Goal: Task Accomplishment & Management: Manage account settings

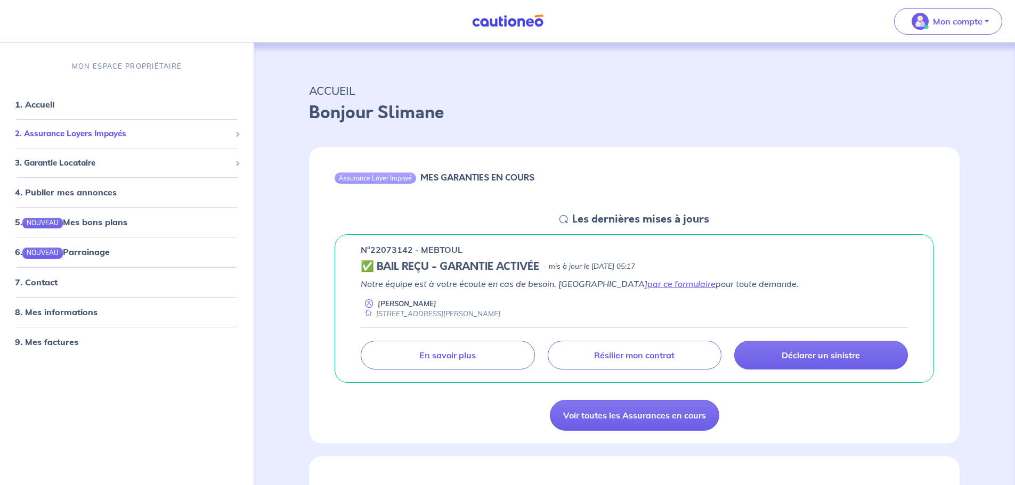
click at [138, 130] on span "2. Assurance Loyers Impayés" at bounding box center [123, 134] width 216 height 12
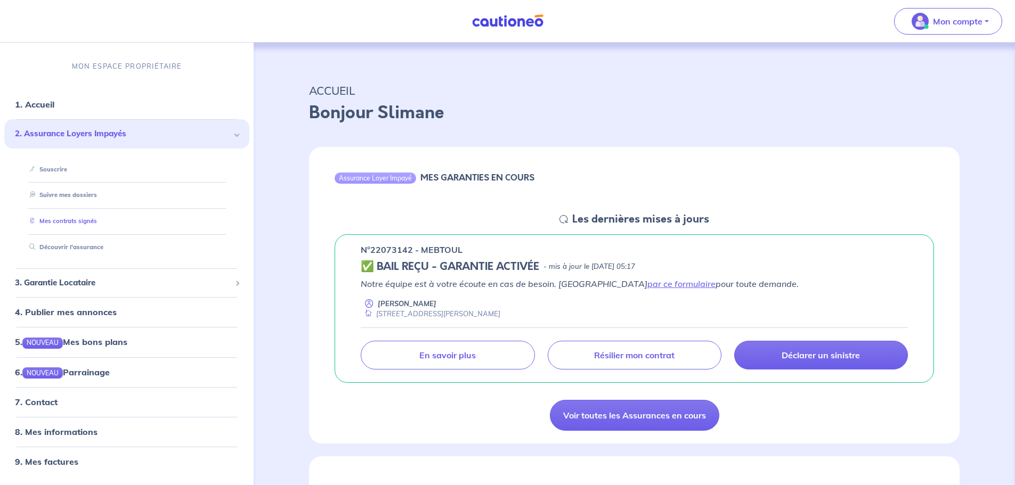
click at [81, 222] on link "Mes contrats signés" at bounding box center [61, 220] width 72 height 7
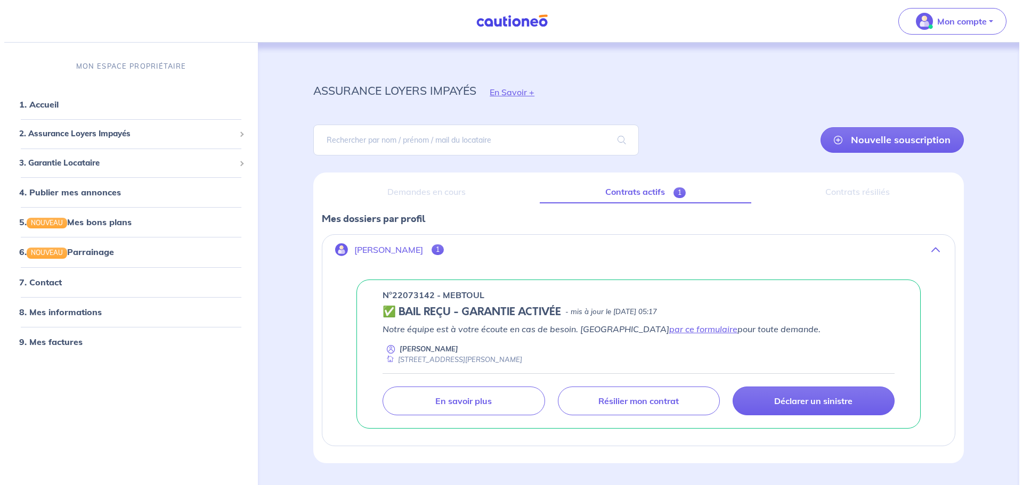
scroll to position [29, 0]
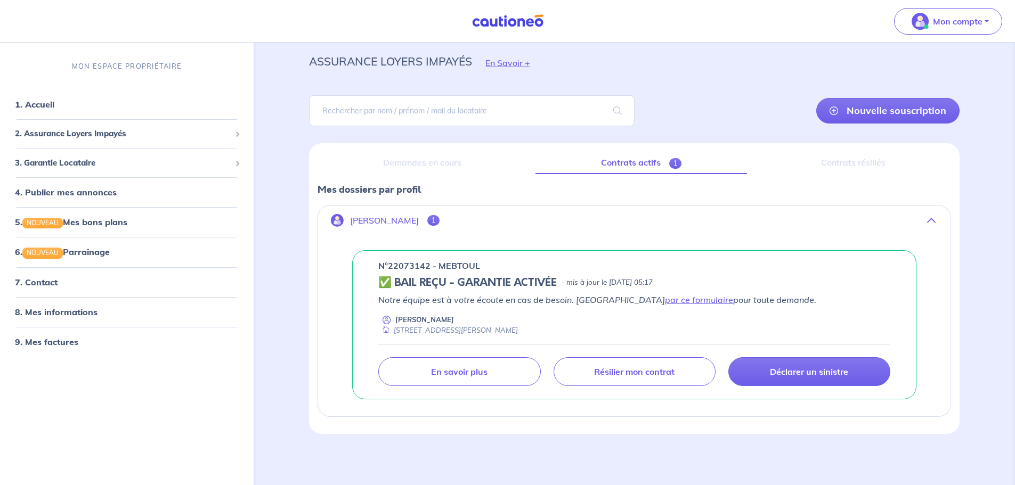
click at [415, 164] on div "Demandes en cours" at bounding box center [421, 163] width 209 height 22
click at [419, 374] on link "En savoir plus" at bounding box center [459, 371] width 162 height 29
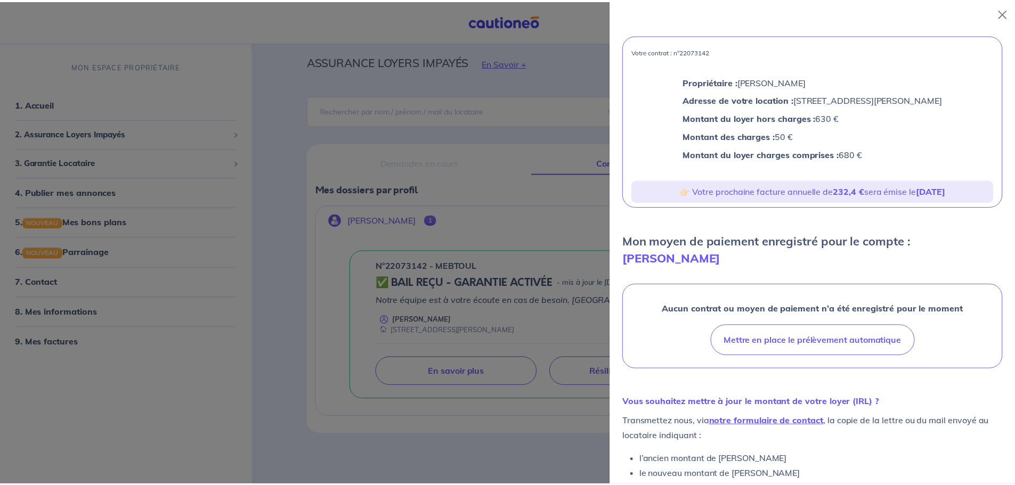
scroll to position [0, 0]
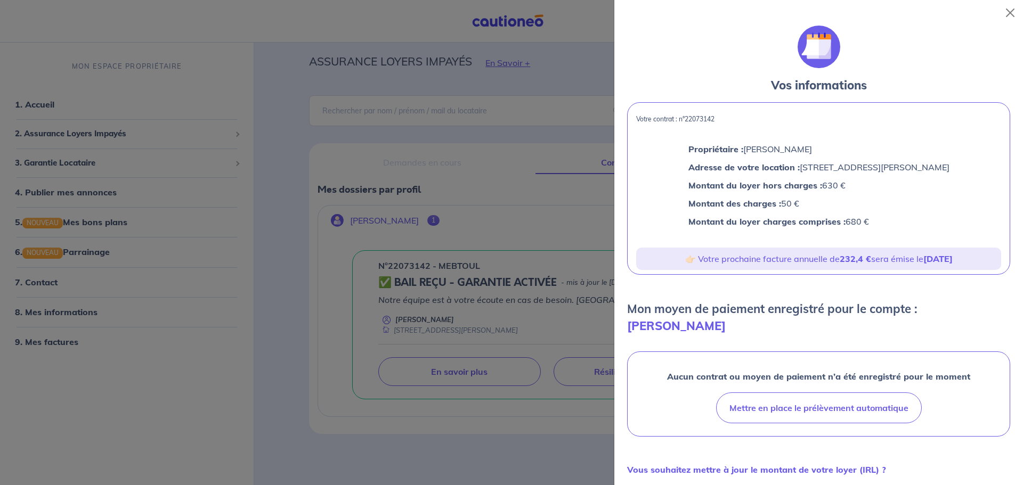
click at [388, 140] on div at bounding box center [511, 242] width 1023 height 485
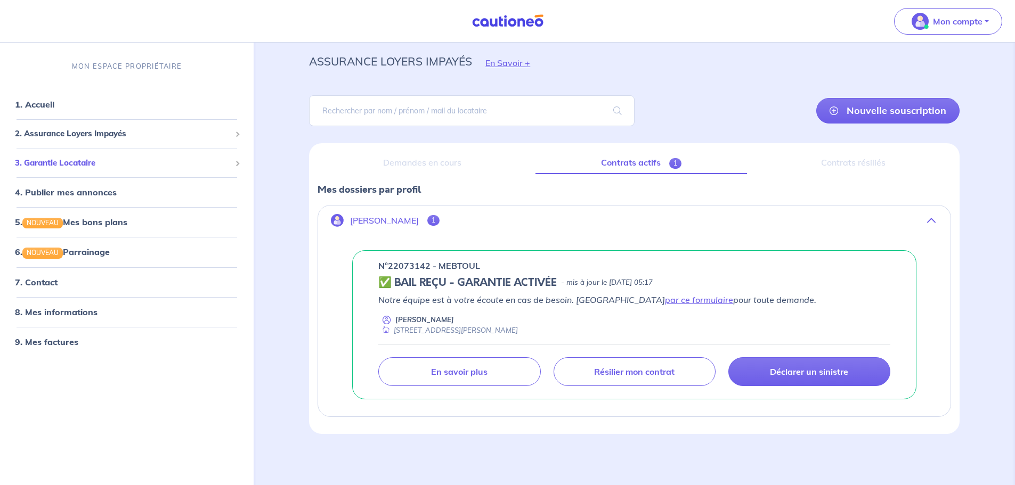
click at [129, 164] on span "3. Garantie Locataire" at bounding box center [123, 163] width 216 height 12
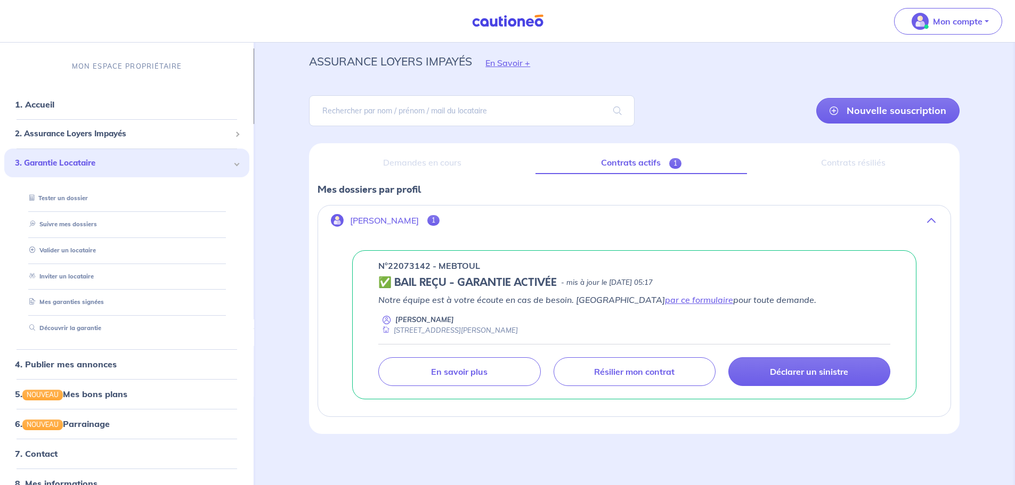
click at [129, 164] on span "3. Garantie Locataire" at bounding box center [123, 163] width 216 height 12
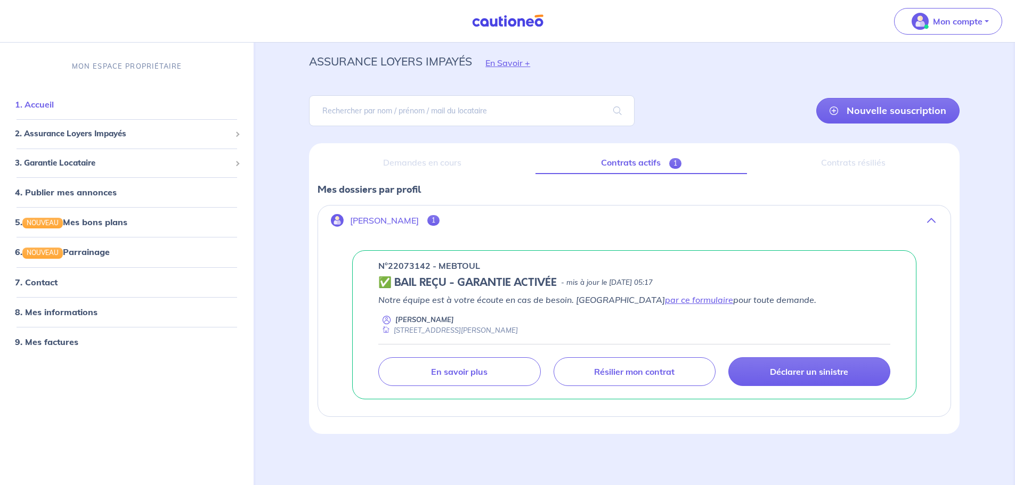
click at [48, 102] on link "1. Accueil" at bounding box center [34, 104] width 39 height 11
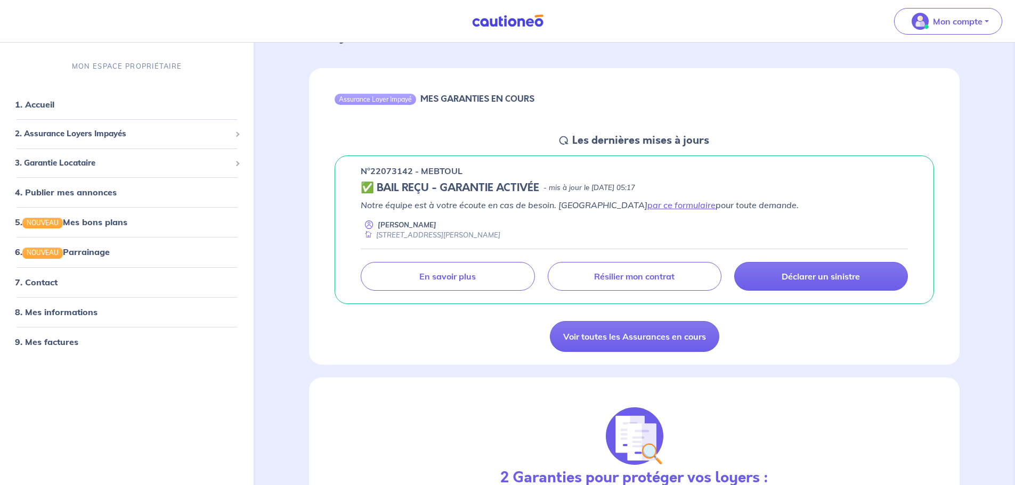
scroll to position [53, 0]
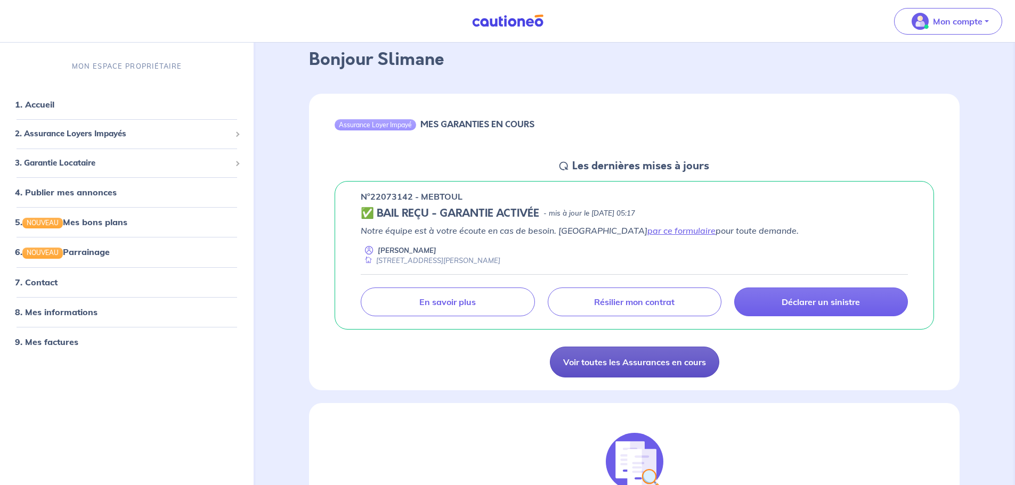
click at [626, 368] on link "Voir toutes les Assurances en cours" at bounding box center [634, 362] width 169 height 31
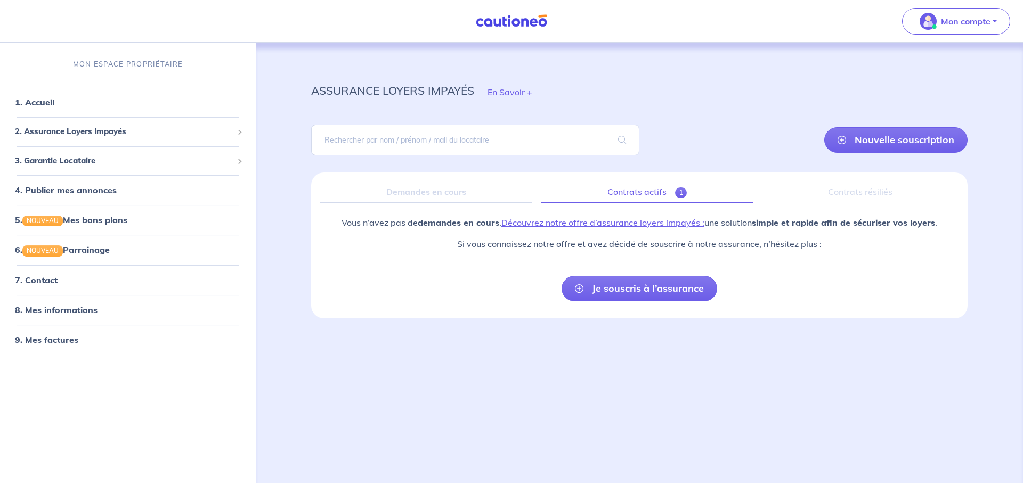
click at [648, 199] on link "Contrats actifs 1" at bounding box center [647, 192] width 213 height 22
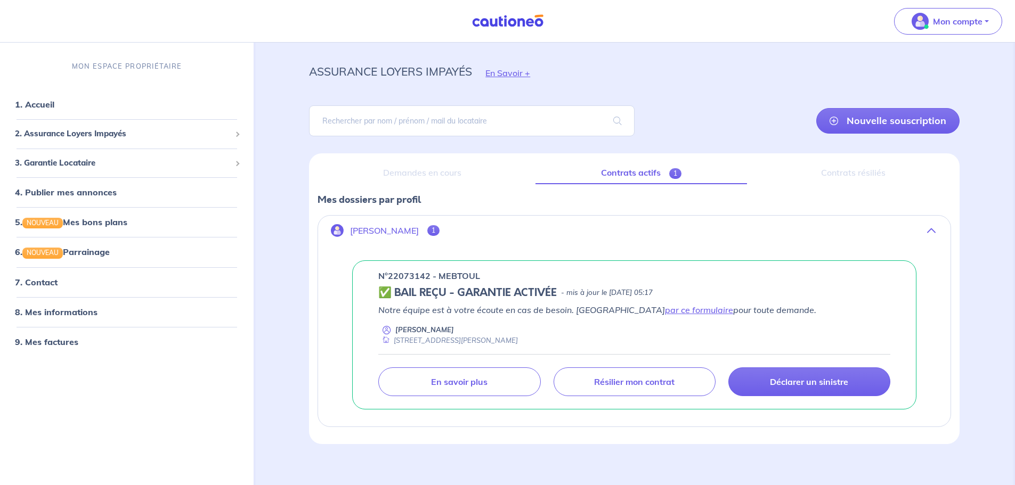
scroll to position [29, 0]
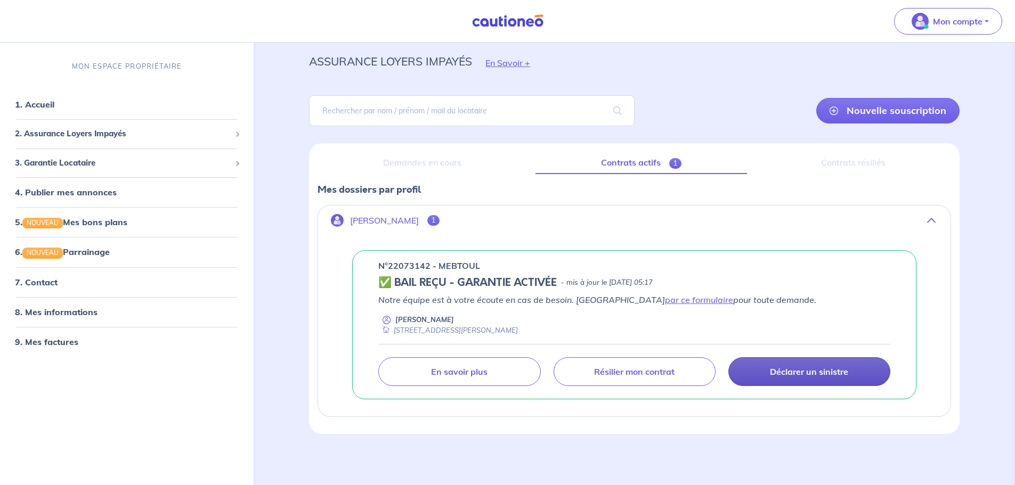
click at [777, 368] on p "Déclarer un sinistre" at bounding box center [809, 371] width 78 height 11
click at [439, 220] on span "1" at bounding box center [433, 220] width 12 height 11
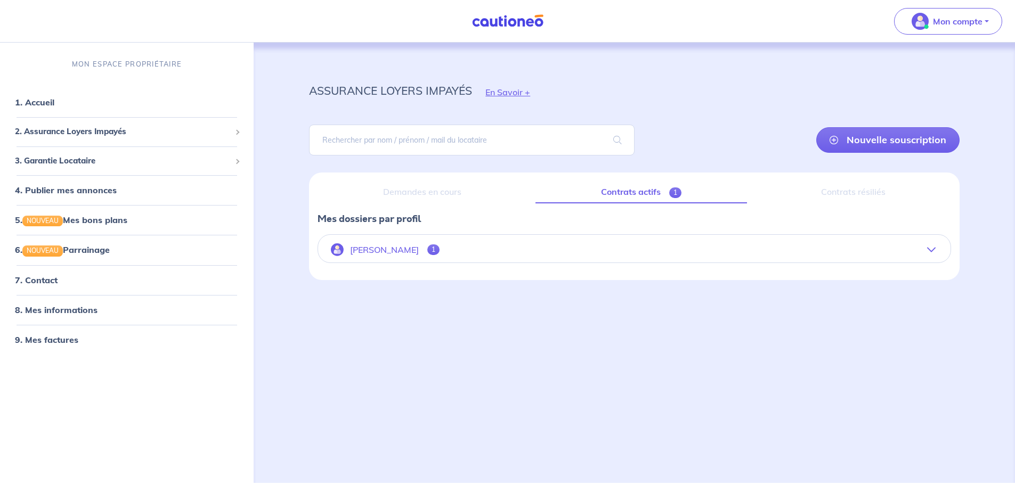
scroll to position [0, 0]
click at [419, 247] on p "[PERSON_NAME]" at bounding box center [386, 250] width 69 height 10
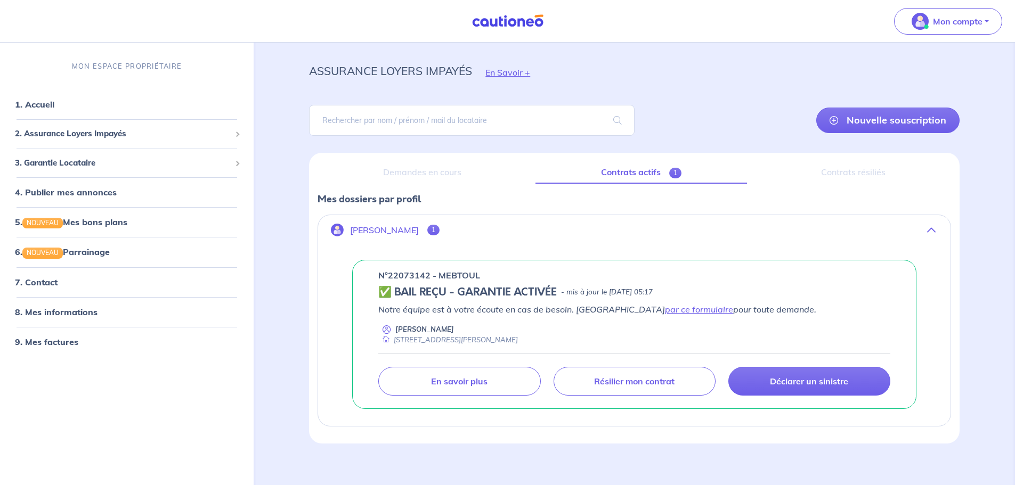
scroll to position [29, 0]
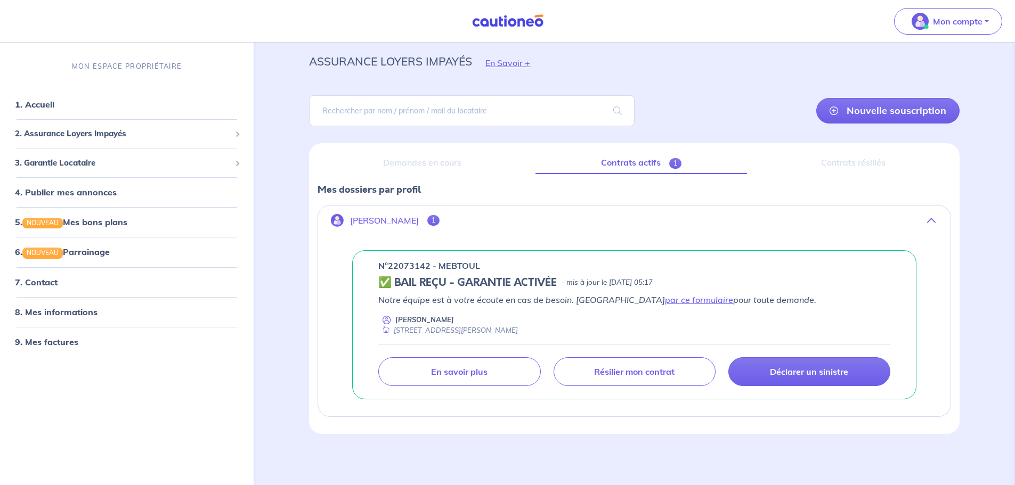
click at [871, 160] on div "Contrats résiliés" at bounding box center [852, 163] width 195 height 22
click at [124, 138] on span "2. Assurance Loyers Impayés" at bounding box center [123, 134] width 216 height 12
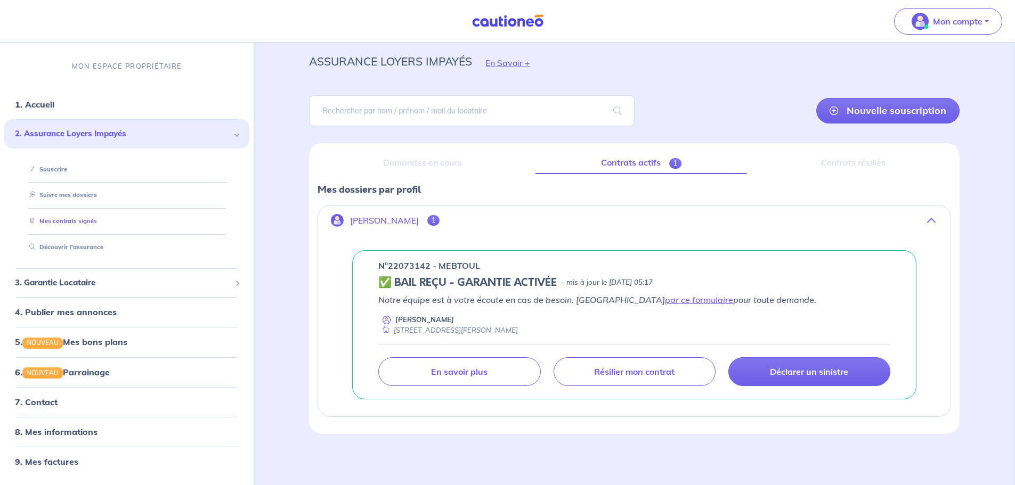
click at [70, 222] on link "Mes contrats signés" at bounding box center [61, 220] width 72 height 7
click at [830, 375] on p "Déclarer un sinistre" at bounding box center [809, 371] width 78 height 11
